Goal: Use online tool/utility: Utilize a website feature to perform a specific function

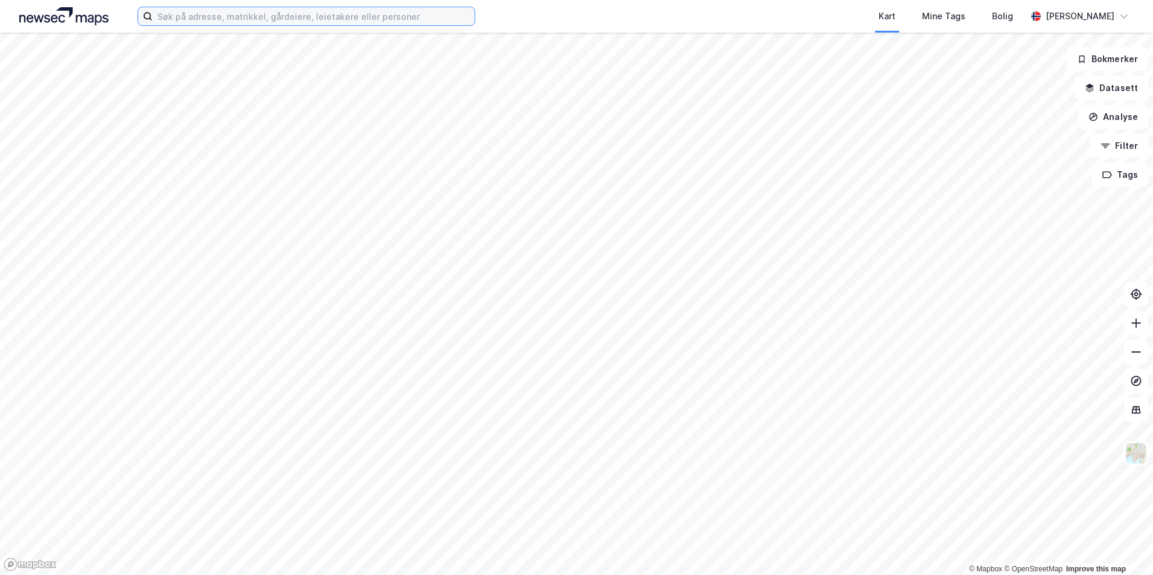
click at [298, 19] on input at bounding box center [314, 16] width 322 height 18
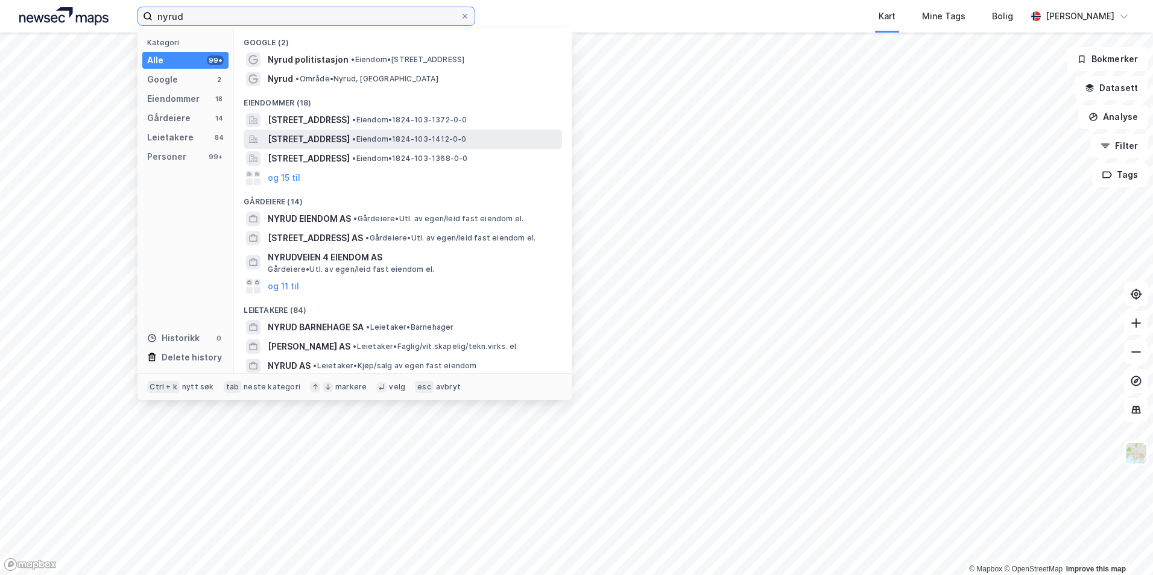
type input "nyrud"
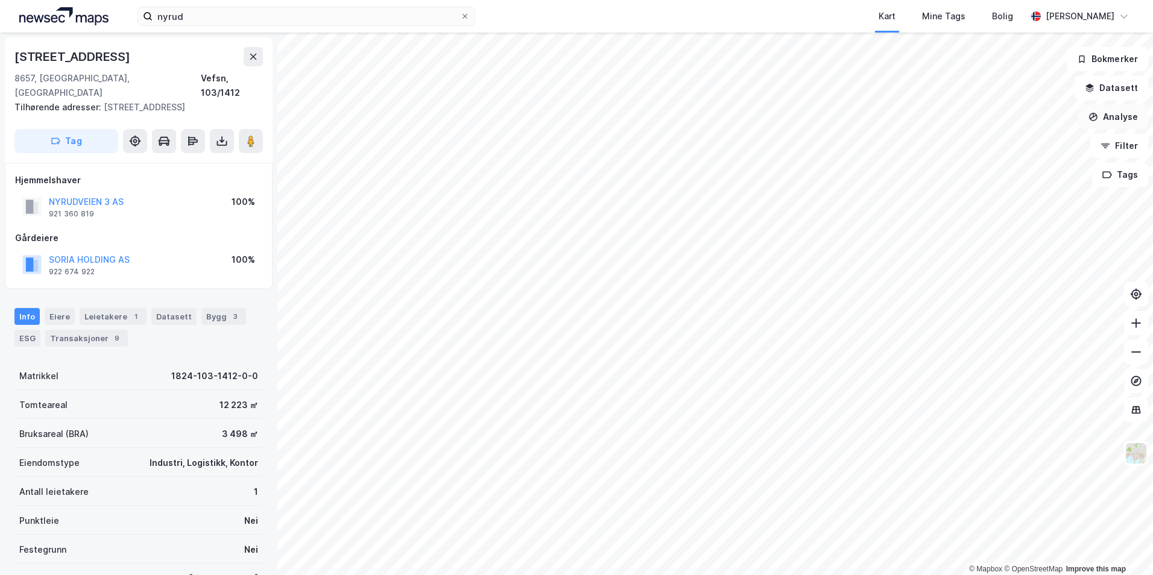
click at [1124, 116] on button "Analyse" at bounding box center [1113, 117] width 70 height 24
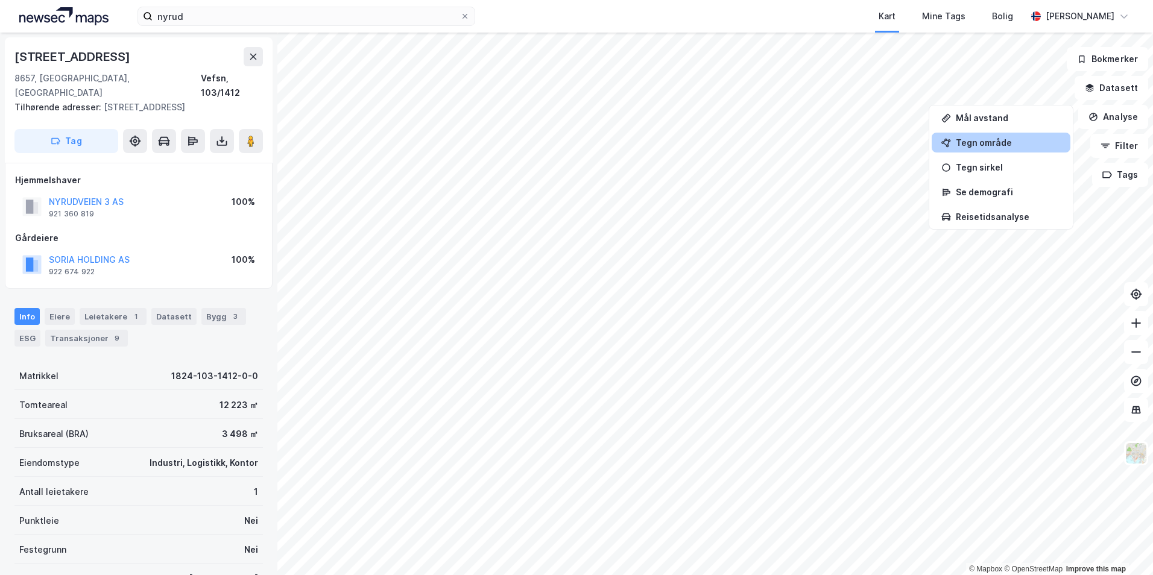
click at [1002, 141] on div "Tegn område" at bounding box center [1008, 142] width 105 height 10
